Goal: Task Accomplishment & Management: Manage account settings

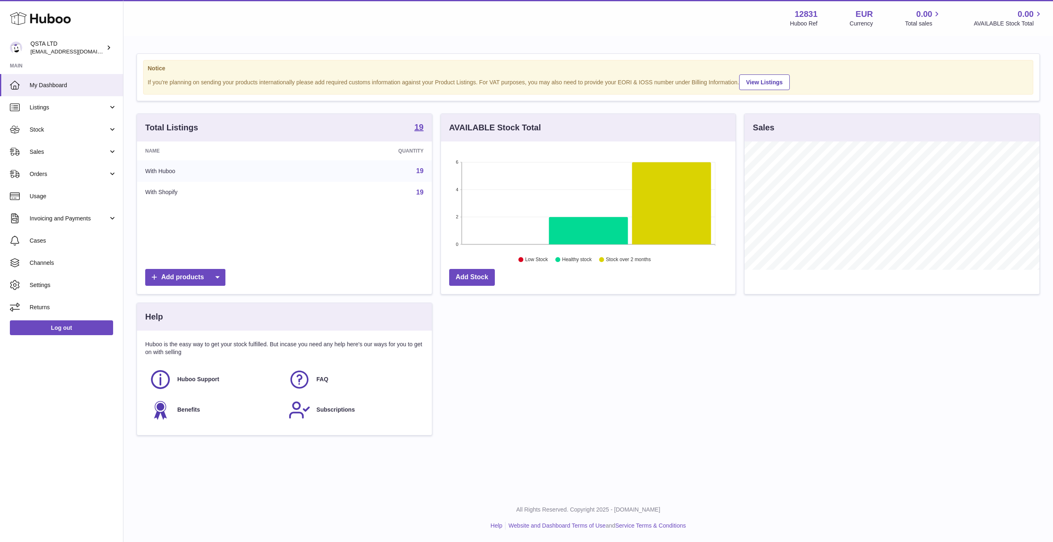
scroll to position [128, 295]
click at [99, 139] on link "Stock" at bounding box center [61, 129] width 123 height 22
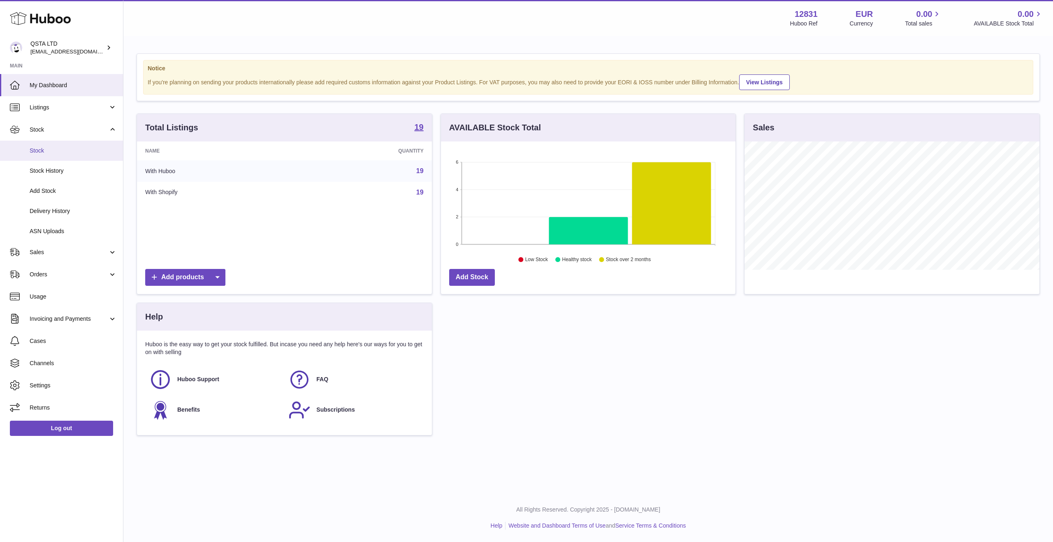
click at [95, 157] on link "Stock" at bounding box center [61, 151] width 123 height 20
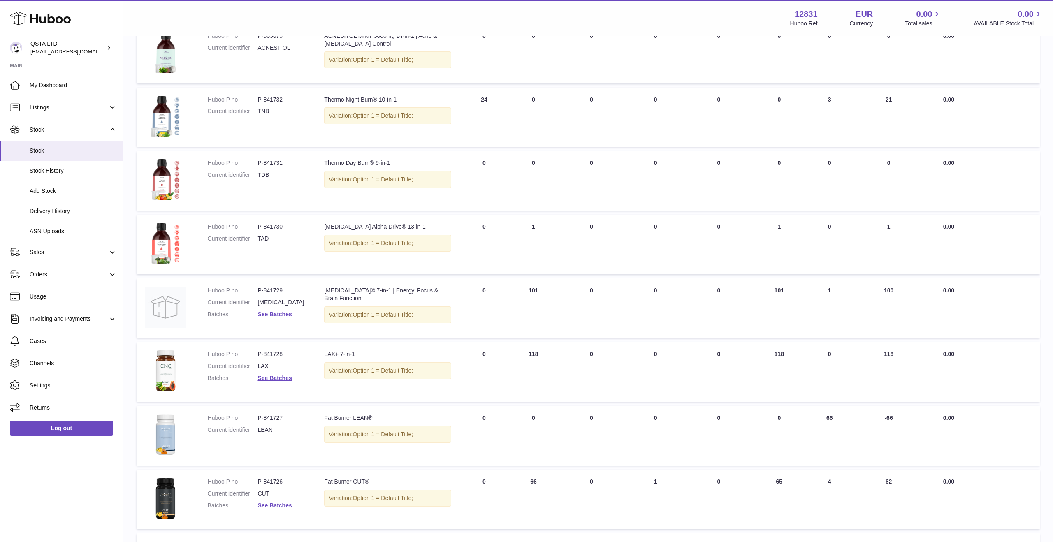
scroll to position [345, 0]
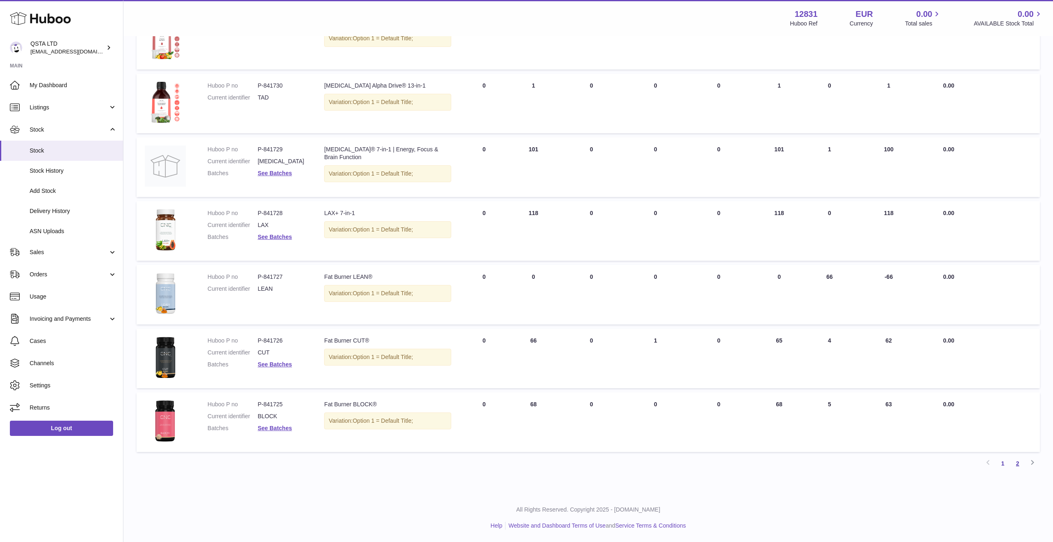
click at [1019, 464] on link "2" at bounding box center [1017, 463] width 15 height 15
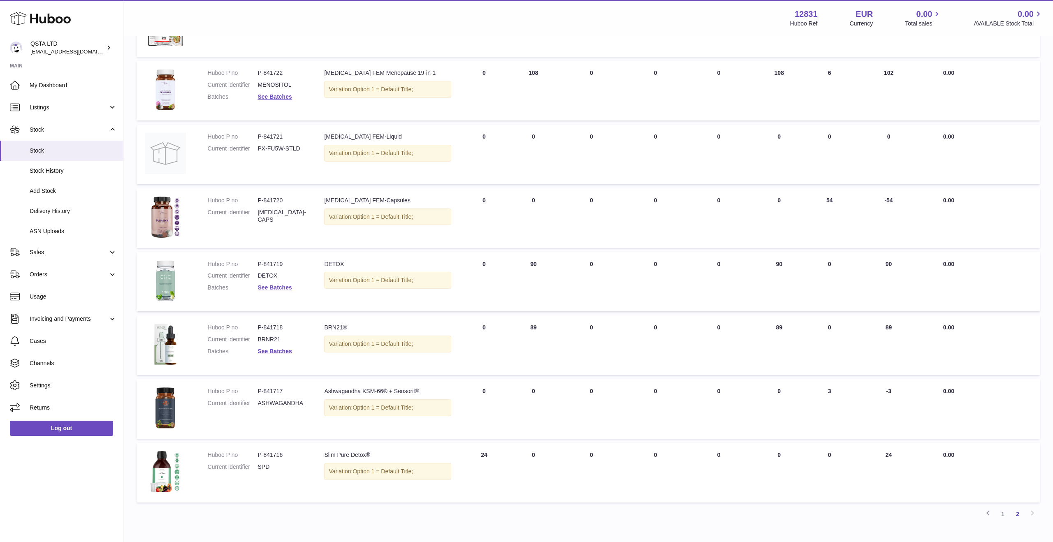
scroll to position [281, 0]
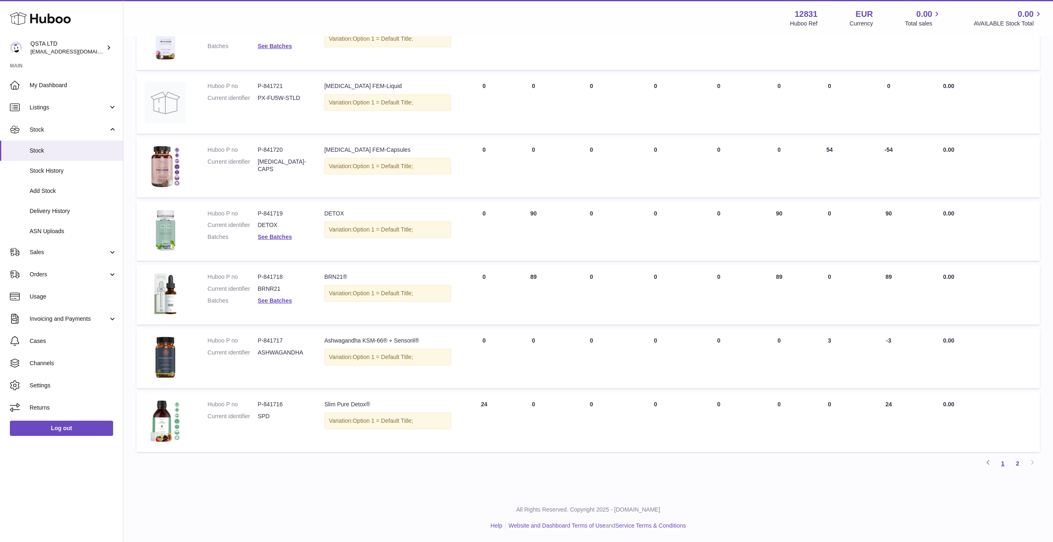
click at [1003, 465] on link "1" at bounding box center [1003, 463] width 15 height 15
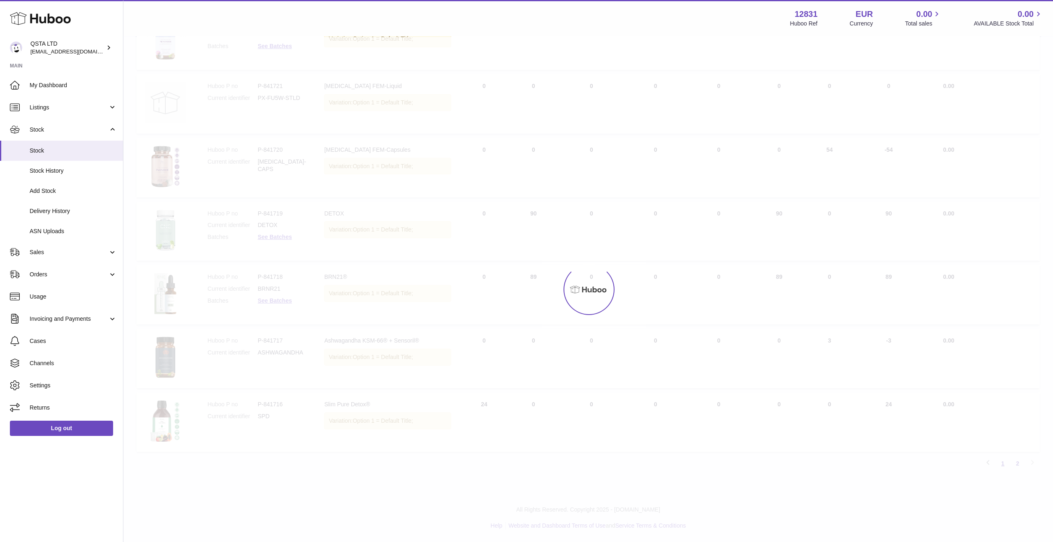
click at [1003, 465] on div at bounding box center [588, 289] width 930 height 505
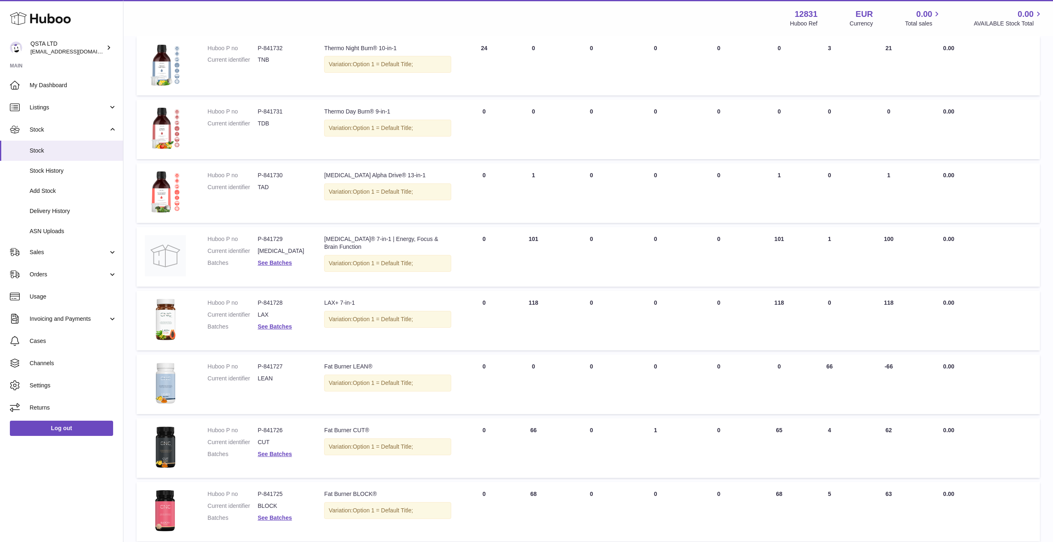
scroll to position [345, 0]
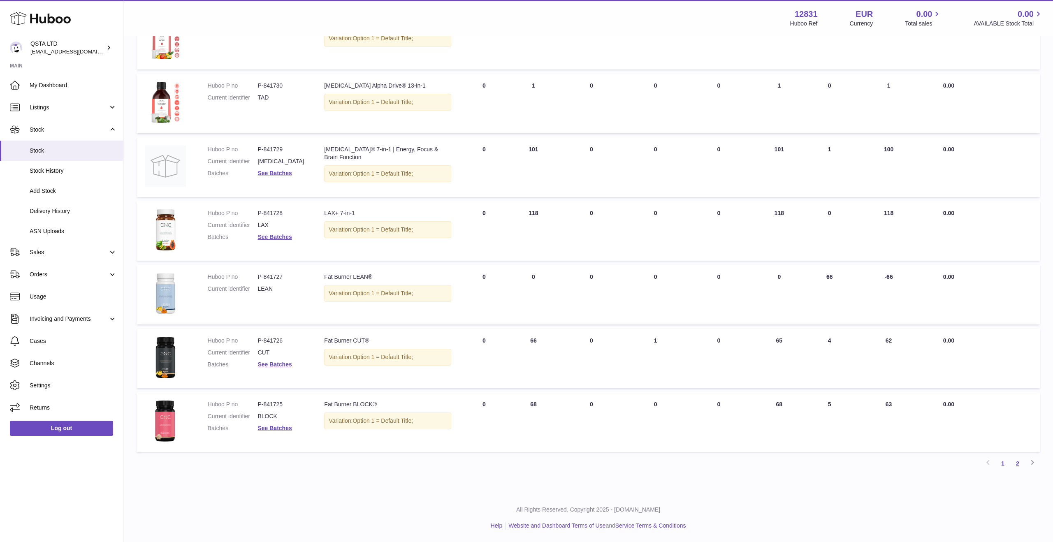
click at [1014, 464] on link "2" at bounding box center [1017, 463] width 15 height 15
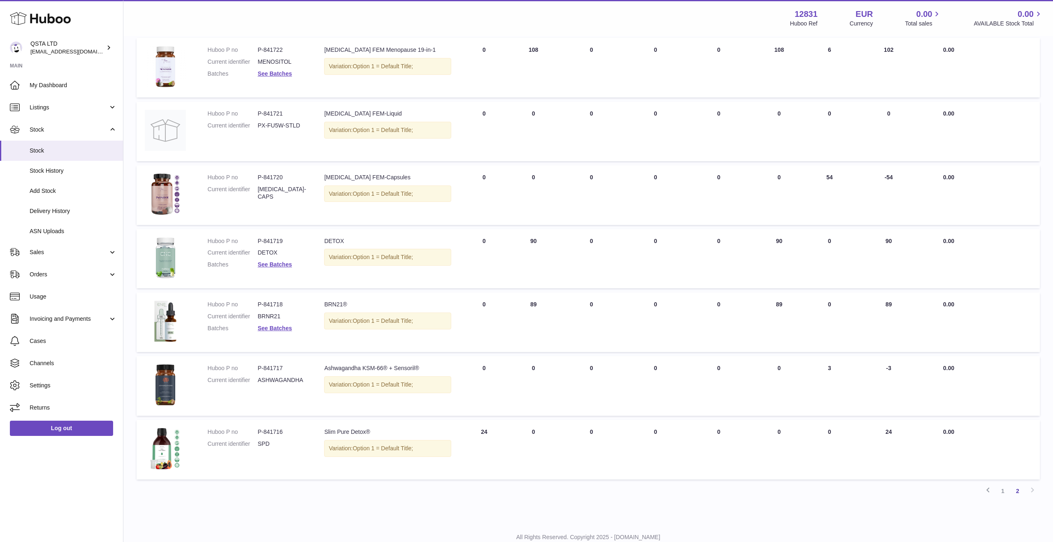
scroll to position [281, 0]
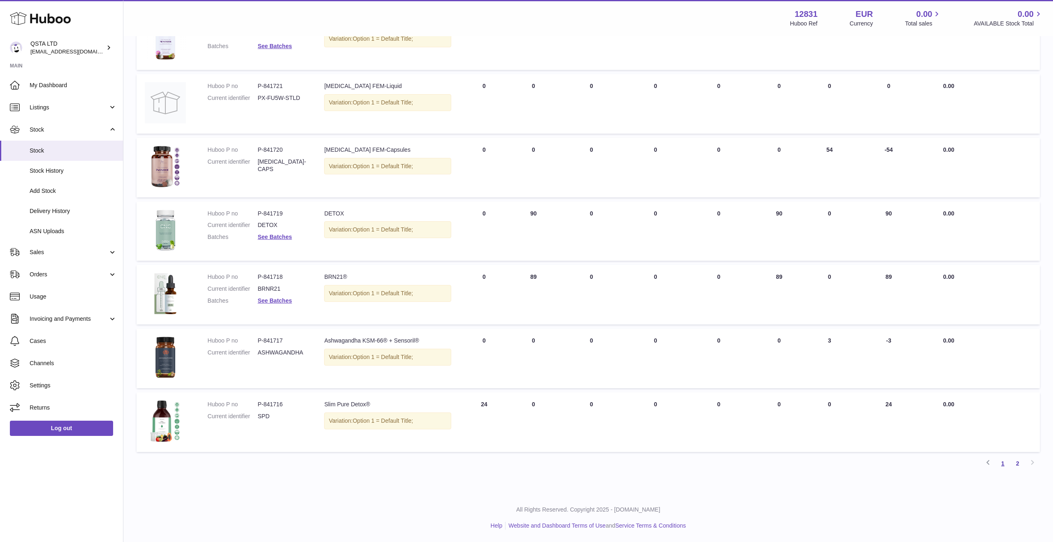
click at [1003, 465] on link "1" at bounding box center [1003, 463] width 15 height 15
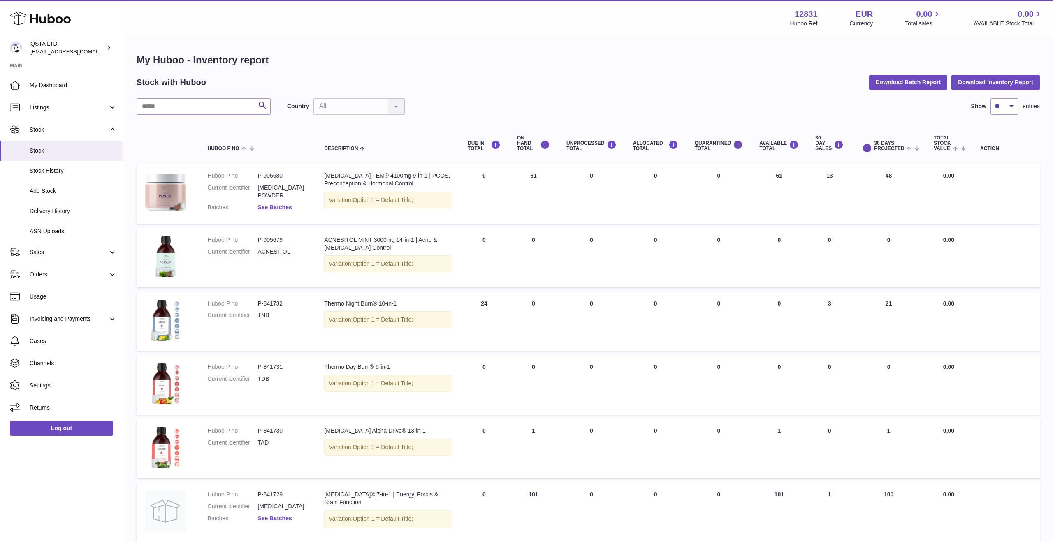
scroll to position [345, 0]
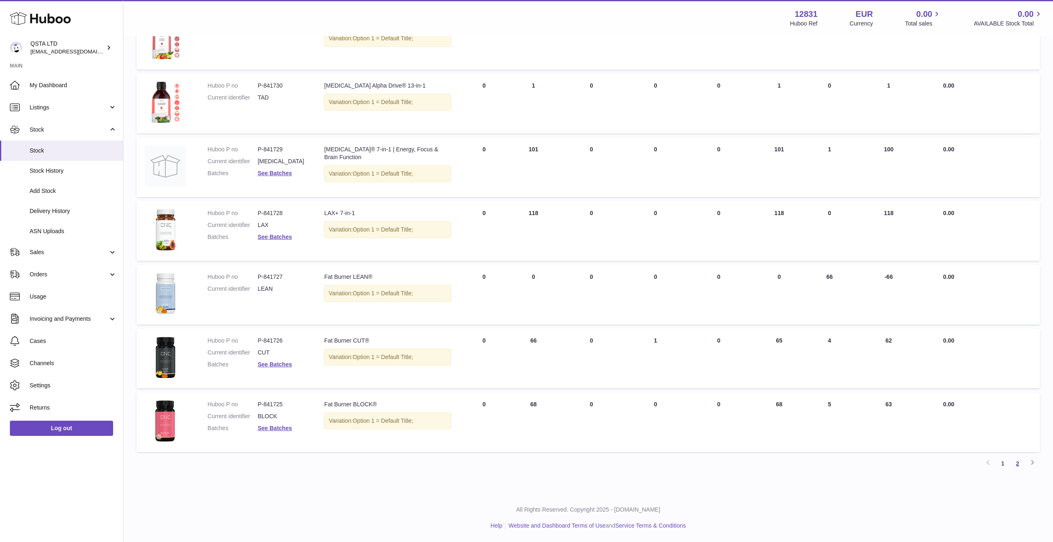
click at [1019, 463] on link "2" at bounding box center [1017, 463] width 15 height 15
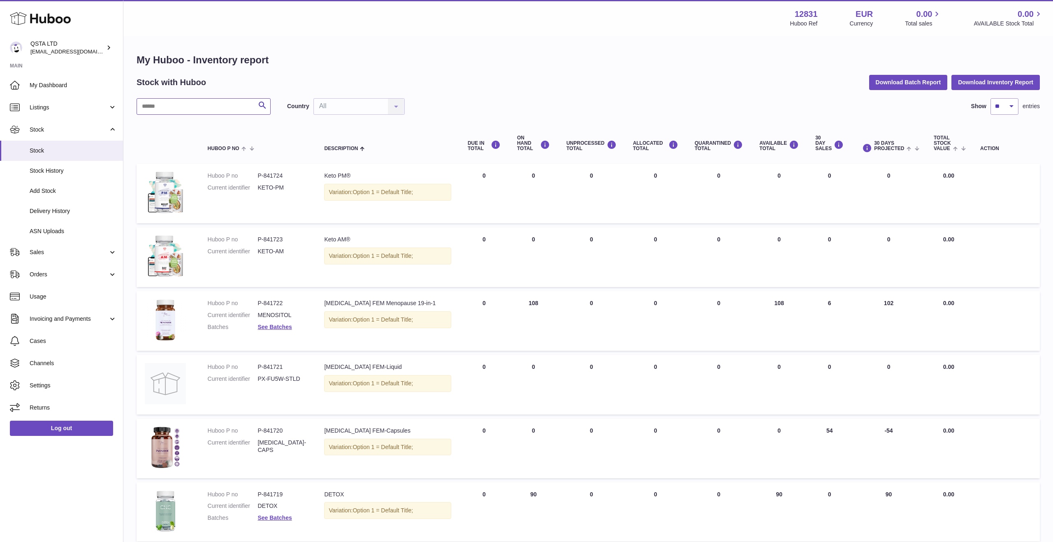
click at [224, 110] on input "text" at bounding box center [204, 106] width 134 height 16
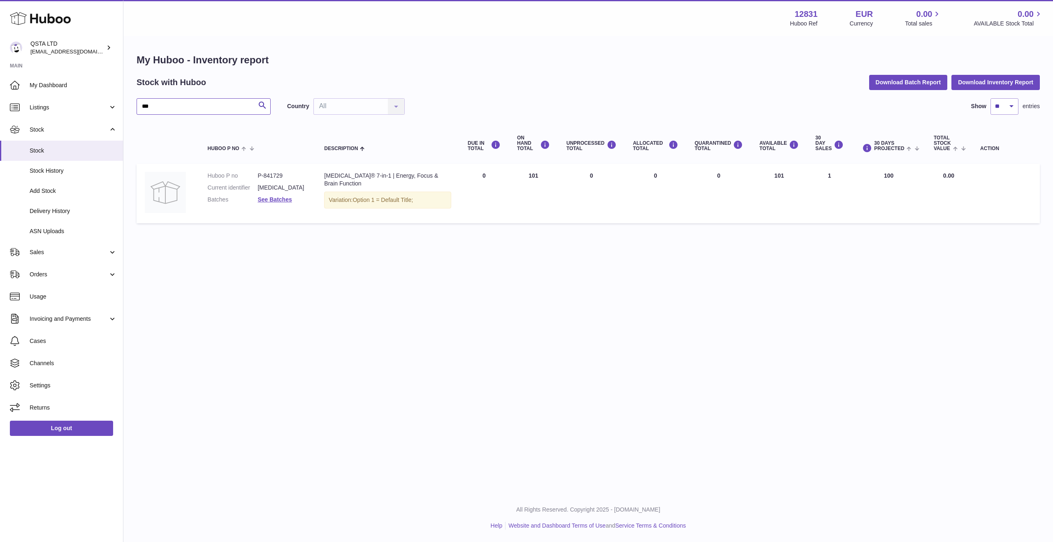
drag, startPoint x: 194, startPoint y: 108, endPoint x: 128, endPoint y: 109, distance: 65.8
click at [128, 109] on div "My Huboo - Inventory report Stock with Huboo Download Batch Report Download Inv…" at bounding box center [588, 140] width 930 height 207
type input "*"
drag, startPoint x: 187, startPoint y: 107, endPoint x: 123, endPoint y: 106, distance: 64.2
click at [123, 106] on div "Huboo QSTA LTD [EMAIL_ADDRESS][DOMAIN_NAME] Main My Dashboard Listings Not with…" at bounding box center [526, 271] width 1053 height 542
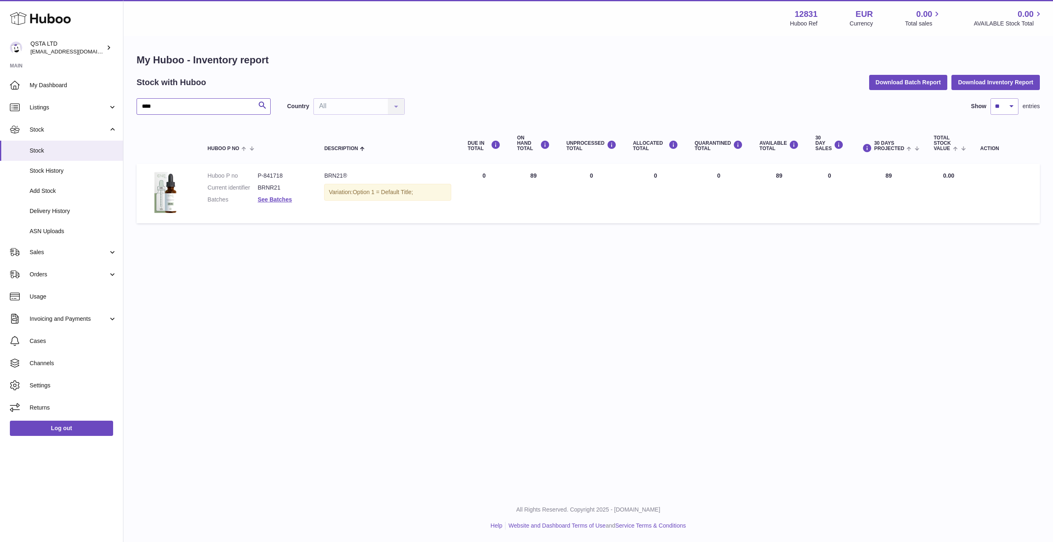
click at [202, 103] on input "****" at bounding box center [204, 106] width 134 height 16
drag, startPoint x: 183, startPoint y: 106, endPoint x: 109, endPoint y: 106, distance: 73.2
click at [111, 106] on div "Huboo QSTA LTD [EMAIL_ADDRESS][DOMAIN_NAME] Main My Dashboard Listings Not with…" at bounding box center [526, 271] width 1053 height 542
drag, startPoint x: 161, startPoint y: 108, endPoint x: 139, endPoint y: 108, distance: 22.2
click at [139, 108] on input "***" at bounding box center [204, 106] width 134 height 16
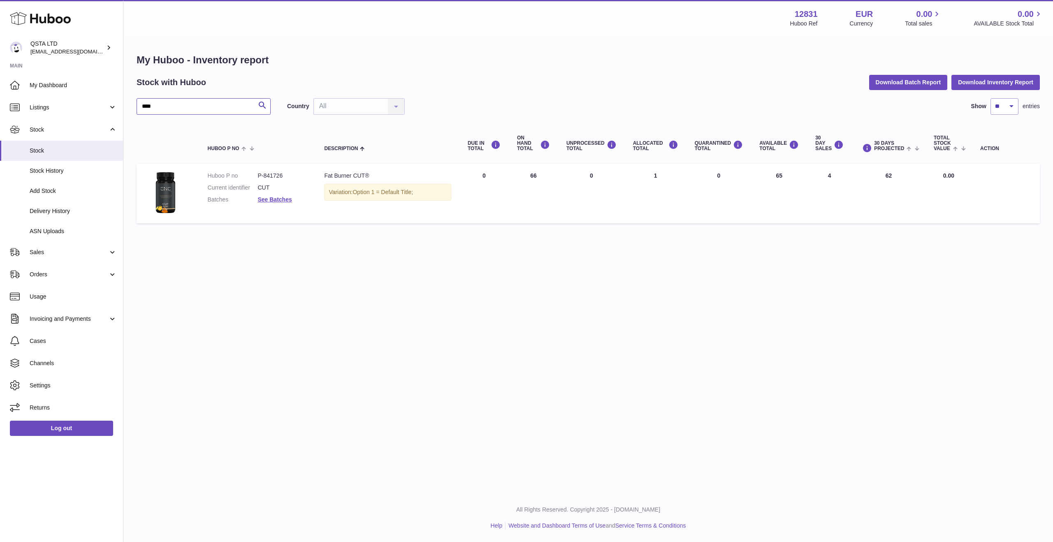
type input "****"
